Goal: Task Accomplishment & Management: Use online tool/utility

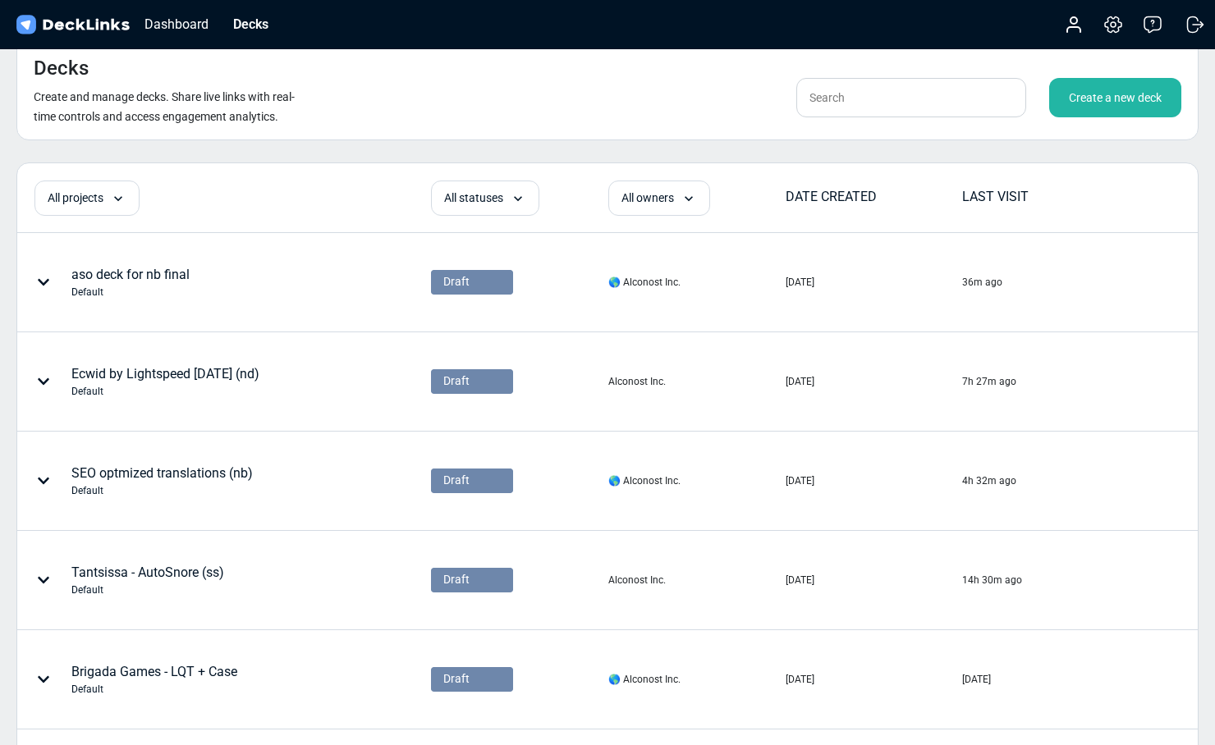
click at [1086, 98] on div "Create a new deck" at bounding box center [1115, 97] width 132 height 39
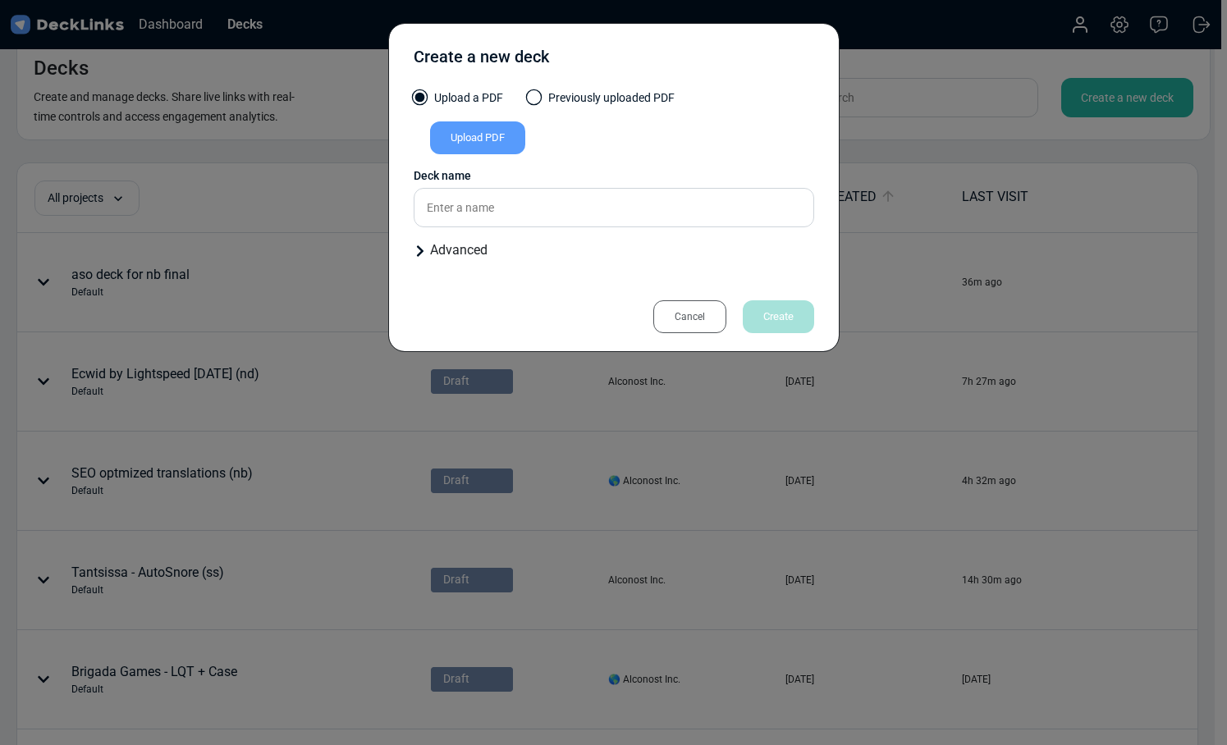
click at [490, 142] on div "Upload PDF" at bounding box center [477, 137] width 95 height 33
click at [0, 0] on input "Upload PDF" at bounding box center [0, 0] width 0 height 0
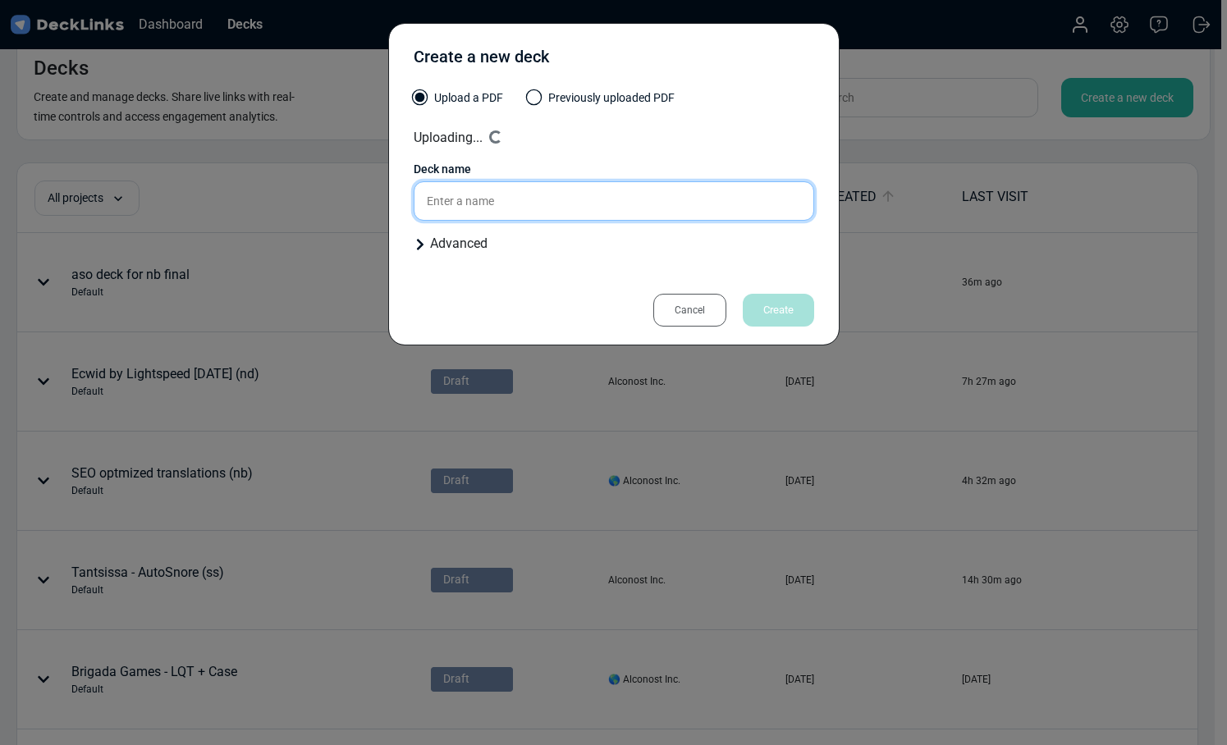
click at [490, 205] on input "text" at bounding box center [614, 200] width 401 height 39
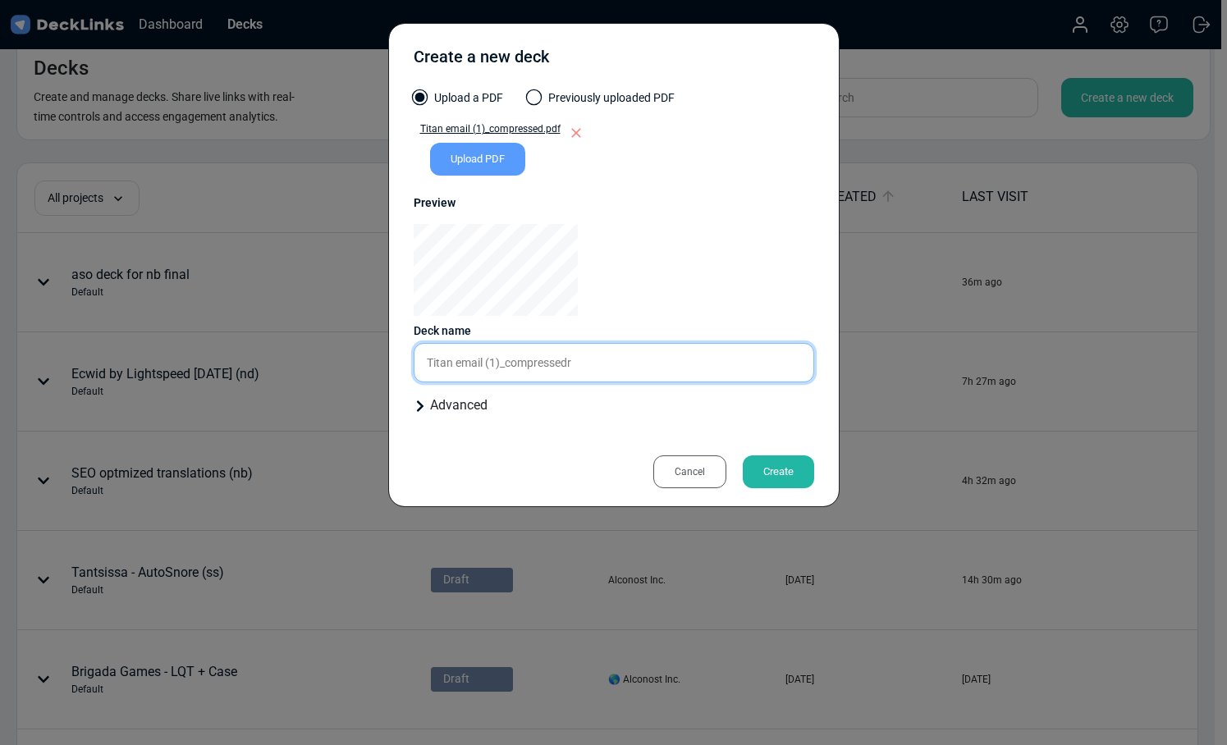
click at [486, 291] on div "Upload a PDF Previously uploaded PDF Titan email (1)_compressed.pdf Upload PDF …" at bounding box center [614, 258] width 401 height 339
click at [497, 349] on input "Titan email (1)_compressedr" at bounding box center [614, 362] width 401 height 39
click at [484, 366] on input "Titan email (1)_compressedr" at bounding box center [614, 362] width 401 height 39
click at [489, 366] on input "Titan email (1)_compressedr" at bounding box center [614, 362] width 401 height 39
drag, startPoint x: 487, startPoint y: 366, endPoint x: 580, endPoint y: 367, distance: 93.6
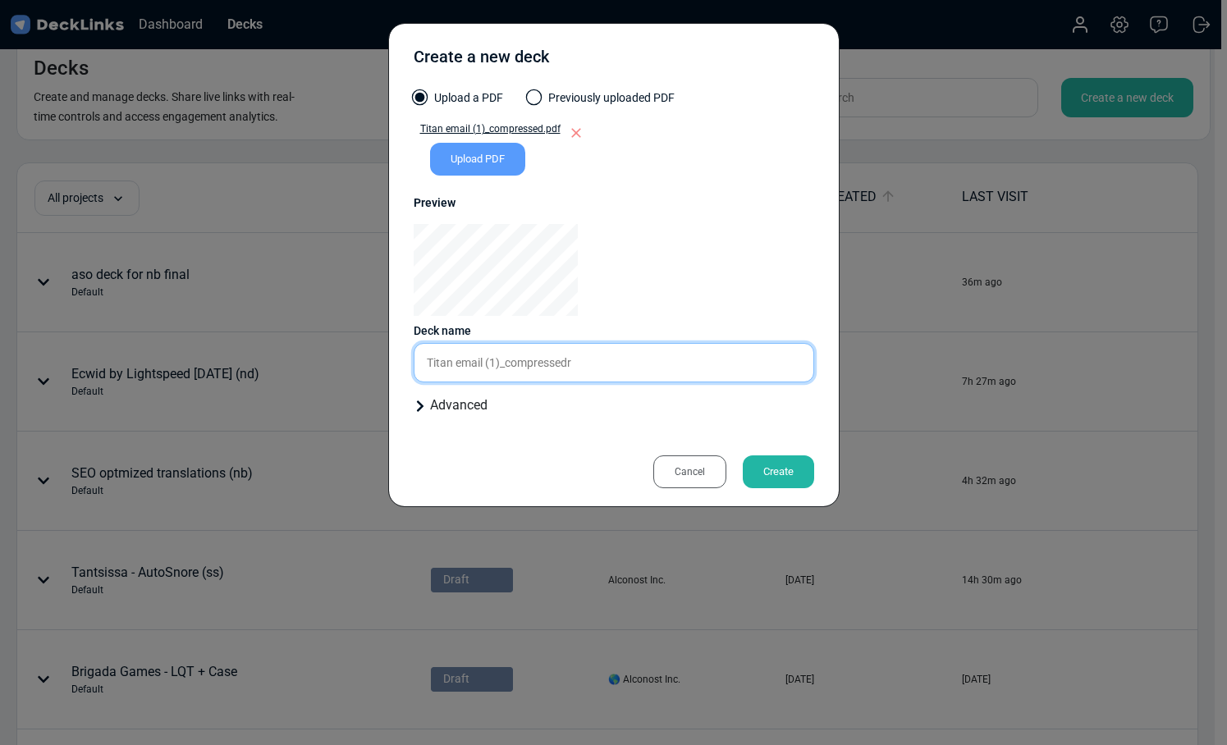
click at [580, 367] on input "Titan email (1)_compressedr" at bounding box center [614, 362] width 401 height 39
type input "Titan email commercial offer (nb)"
click at [781, 470] on div "Create" at bounding box center [778, 472] width 71 height 33
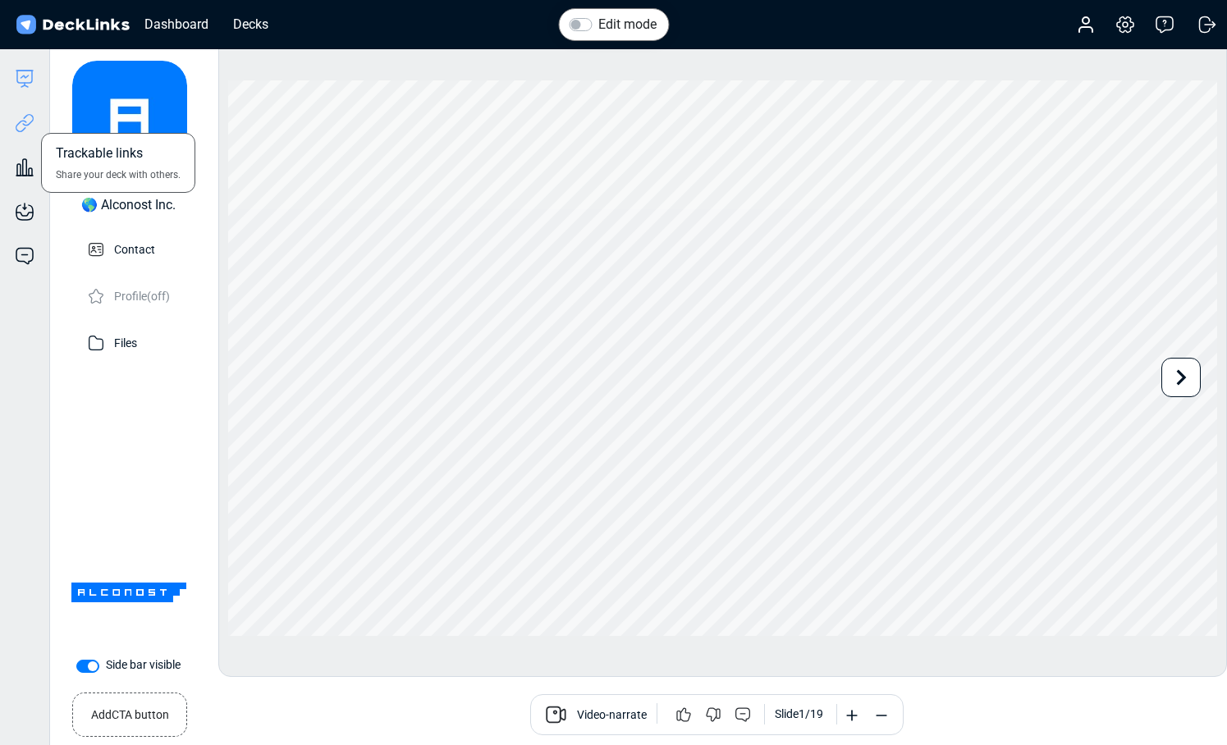
click at [25, 122] on icon at bounding box center [21, 126] width 11 height 12
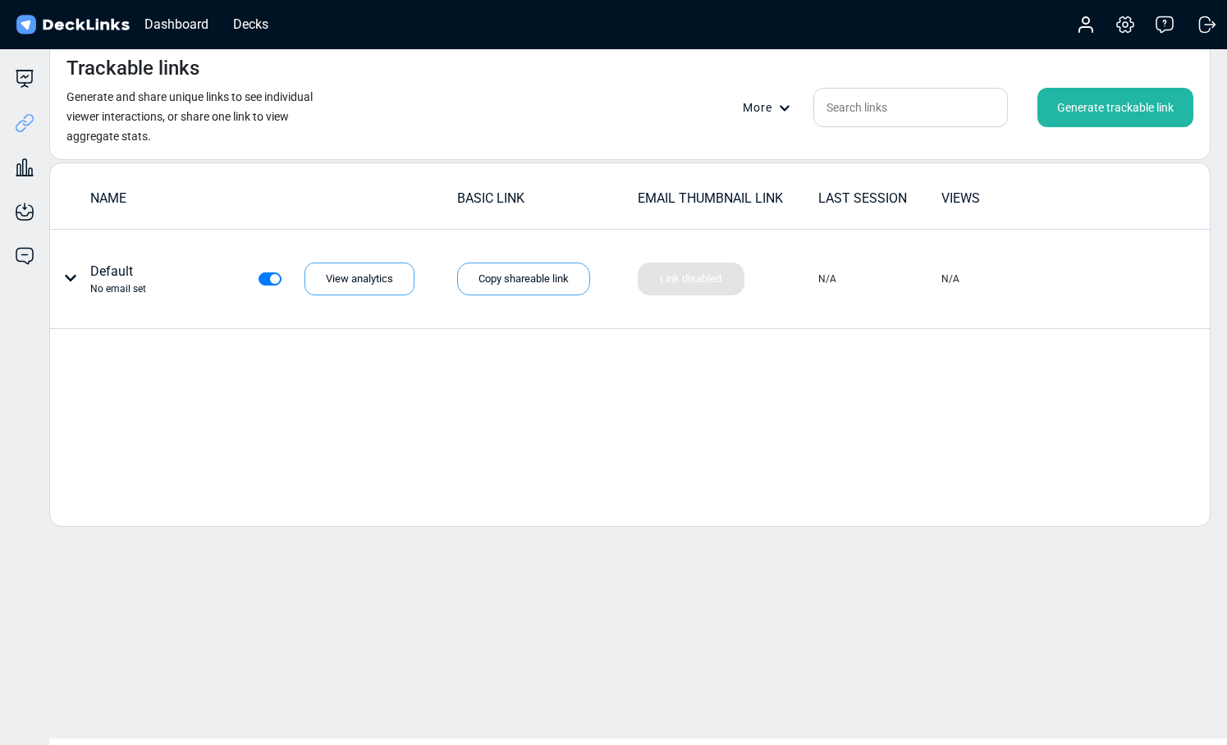
click at [1051, 108] on div "Generate trackable link" at bounding box center [1115, 107] width 156 height 39
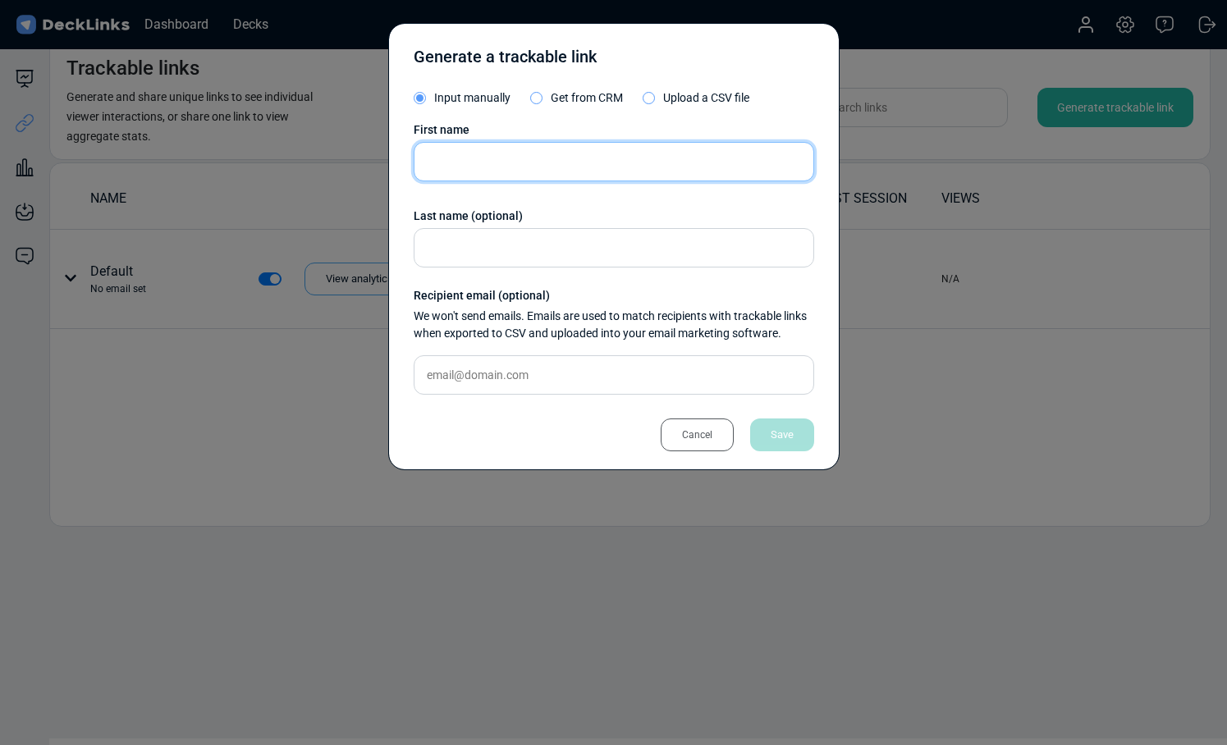
click at [497, 159] on input "text" at bounding box center [614, 161] width 401 height 39
paste input "toggle Sweekruty"
drag, startPoint x: 462, startPoint y: 166, endPoint x: 420, endPoint y: 167, distance: 41.9
click at [420, 167] on input "toggle Sweekruty" at bounding box center [614, 161] width 401 height 39
type input "Sweekruty"
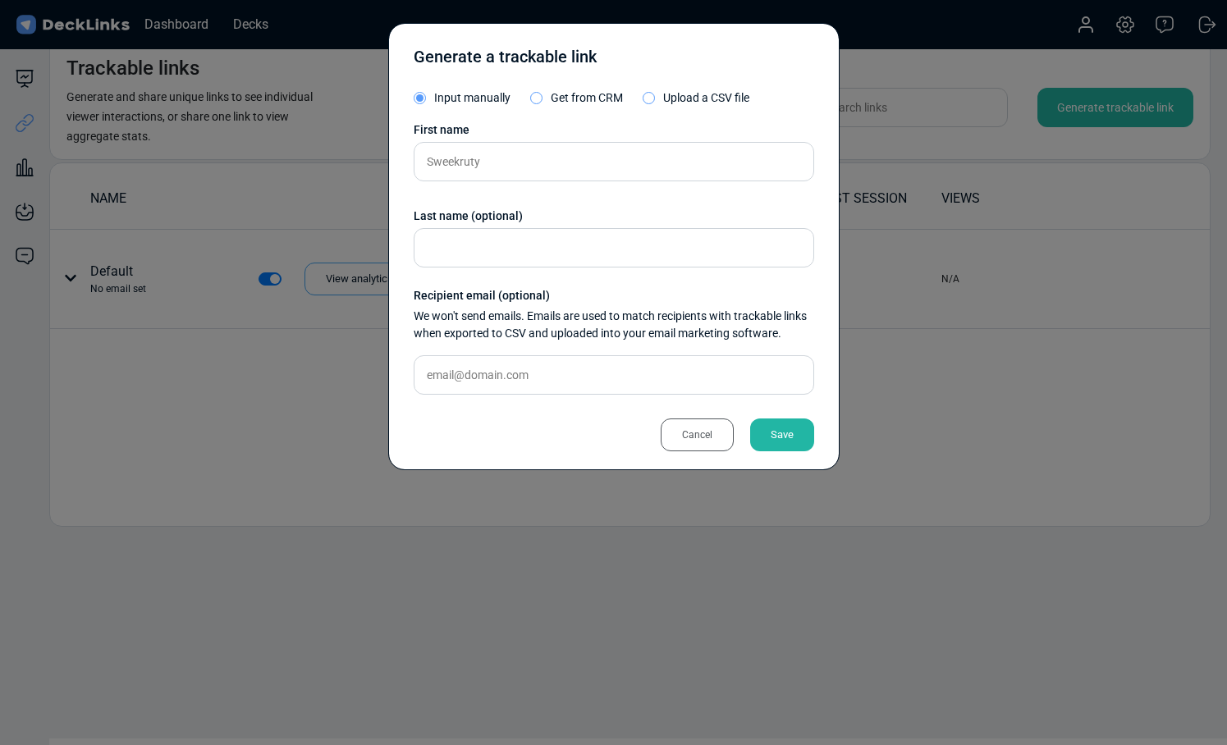
click at [797, 436] on div "Save" at bounding box center [782, 435] width 64 height 33
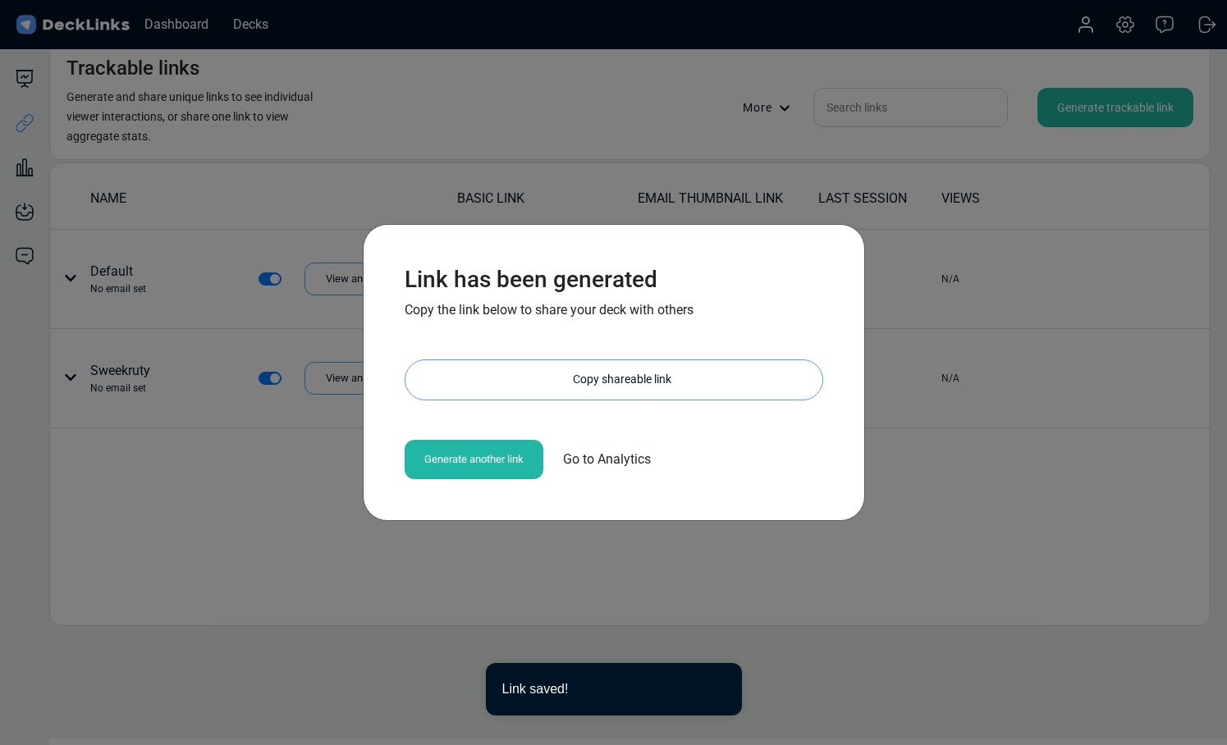
click at [675, 379] on div "Copy shareable link" at bounding box center [622, 379] width 401 height 39
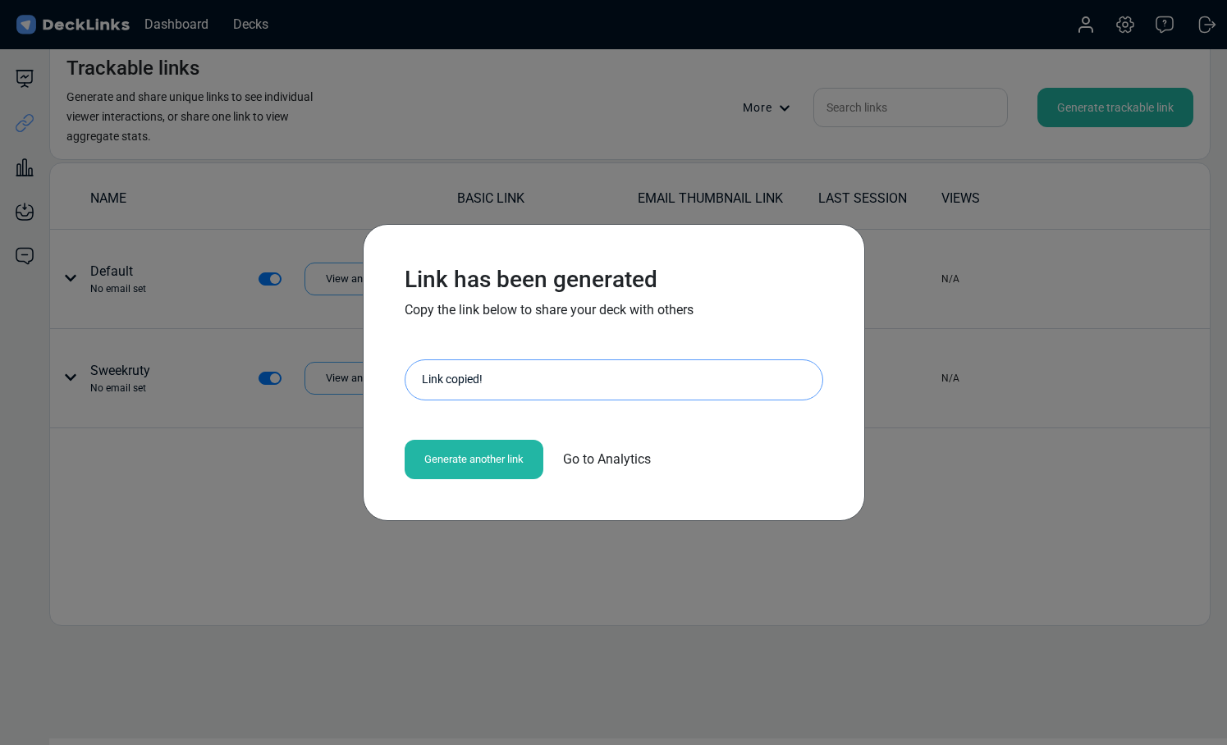
click at [892, 382] on div "Link has been generated Copy the link below to share your deck with others [URL…" at bounding box center [613, 372] width 1227 height 745
